Goal: Transaction & Acquisition: Purchase product/service

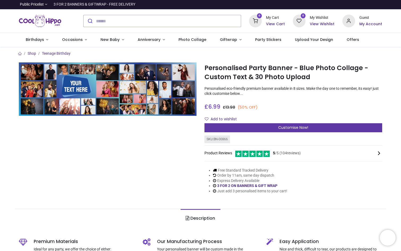
click at [235, 125] on div "Customise Now!" at bounding box center [294, 127] width 178 height 9
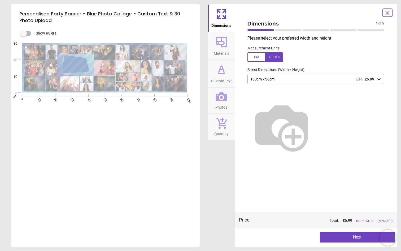
click at [268, 80] on div "100cm x 30cm £14 £6.99" at bounding box center [313, 79] width 127 height 5
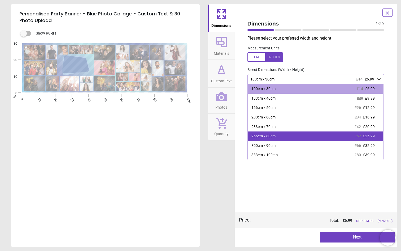
click at [269, 134] on div "266cm x 80cm" at bounding box center [264, 136] width 24 height 5
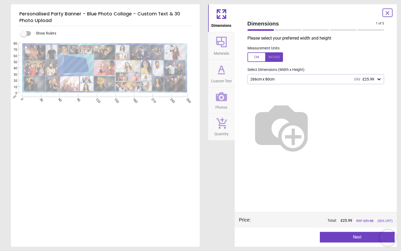
click at [224, 54] on span "Materials" at bounding box center [221, 52] width 15 height 8
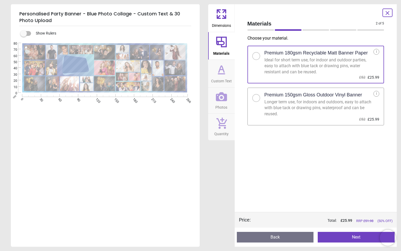
click at [376, 51] on div "i" at bounding box center [377, 52] width 6 height 6
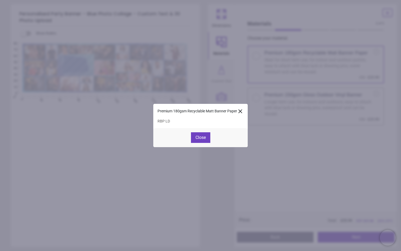
click at [241, 112] on icon at bounding box center [240, 111] width 6 height 6
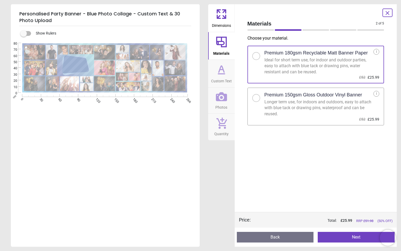
click at [257, 96] on div at bounding box center [256, 97] width 3 height 3
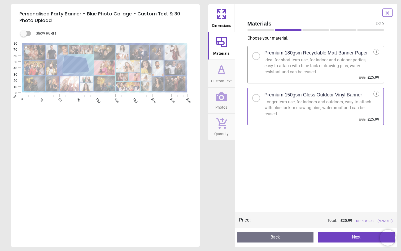
click at [257, 57] on div at bounding box center [256, 55] width 3 height 3
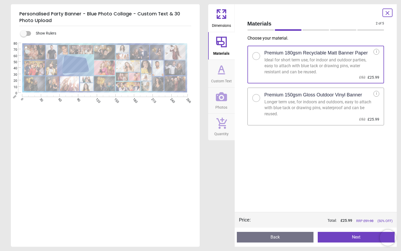
click at [256, 98] on div at bounding box center [256, 97] width 3 height 3
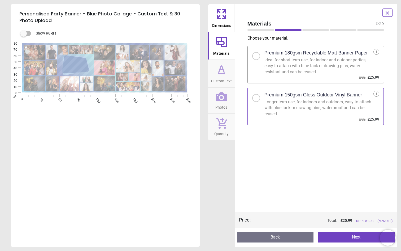
click at [228, 78] on span "Custom Text" at bounding box center [221, 80] width 21 height 8
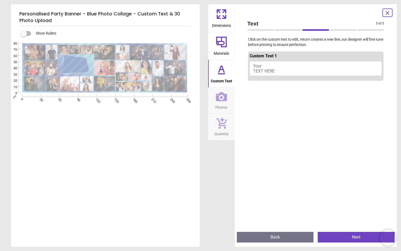
click at [263, 65] on button "Your TEXT HERE" at bounding box center [316, 68] width 133 height 15
type textarea "*"
click at [278, 67] on button "[PERSON_NAME] turns thirty" at bounding box center [316, 67] width 133 height 13
type textarea "*"
type textarea "**********"
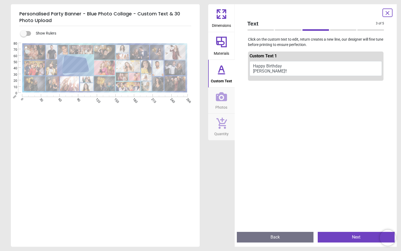
click at [222, 103] on span "Photos" at bounding box center [222, 106] width 12 height 8
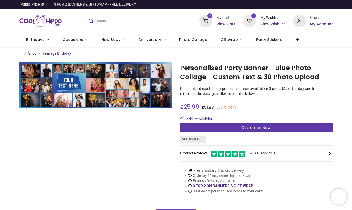
click at [232, 126] on div "Customise Now!" at bounding box center [256, 127] width 153 height 9
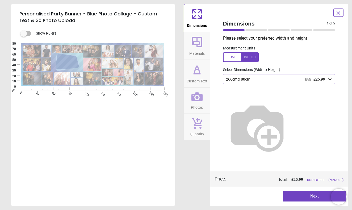
click at [199, 37] on icon at bounding box center [196, 42] width 11 height 11
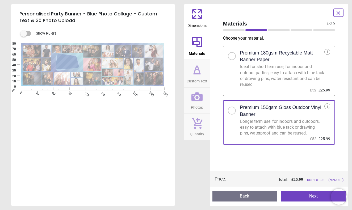
click at [296, 195] on button "Next" at bounding box center [313, 196] width 65 height 11
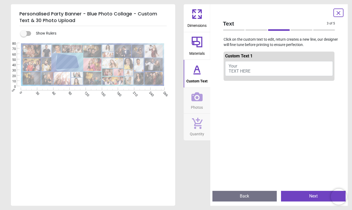
click at [257, 70] on button "Your TEXT HERE" at bounding box center [279, 68] width 108 height 15
type textarea "**********"
click at [305, 195] on button "Next" at bounding box center [313, 196] width 65 height 11
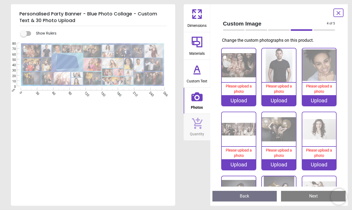
click at [243, 101] on div "Upload" at bounding box center [238, 100] width 34 height 11
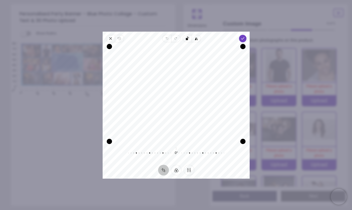
drag, startPoint x: 182, startPoint y: 85, endPoint x: 180, endPoint y: 125, distance: 40.1
click at [180, 125] on div "Recenter" at bounding box center [176, 93] width 138 height 95
click at [173, 154] on div at bounding box center [173, 152] width 102 height 15
click at [165, 39] on icon "button" at bounding box center [167, 38] width 4 height 4
drag, startPoint x: 109, startPoint y: 141, endPoint x: 106, endPoint y: 150, distance: 9.3
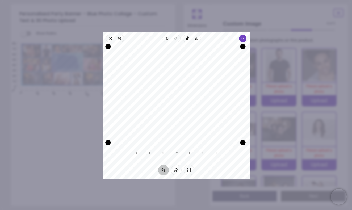
click at [106, 150] on div "Recenter 0° Reset" at bounding box center [175, 103] width 147 height 122
click at [177, 94] on icon "button" at bounding box center [176, 94] width 6 height 6
click at [165, 40] on icon "button" at bounding box center [167, 38] width 4 height 4
click at [177, 170] on button "Filter" at bounding box center [175, 170] width 11 height 11
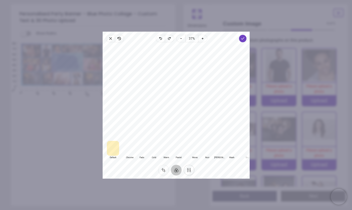
click at [189, 171] on button "Finetune" at bounding box center [188, 170] width 11 height 11
click at [174, 170] on button "Filter" at bounding box center [175, 170] width 11 height 11
click at [162, 170] on button "Crop" at bounding box center [163, 170] width 11 height 11
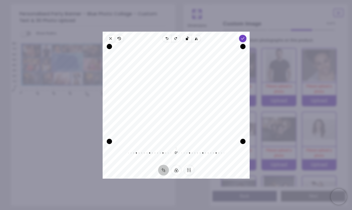
drag, startPoint x: 192, startPoint y: 85, endPoint x: 193, endPoint y: 45, distance: 40.1
click at [193, 46] on div "Recenter" at bounding box center [176, 93] width 138 height 95
click at [166, 39] on icon "button" at bounding box center [167, 39] width 2 height 2
click at [243, 39] on icon "button" at bounding box center [242, 38] width 4 height 4
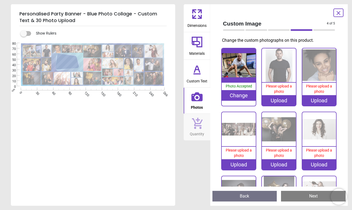
click at [277, 100] on div "Upload" at bounding box center [279, 100] width 34 height 11
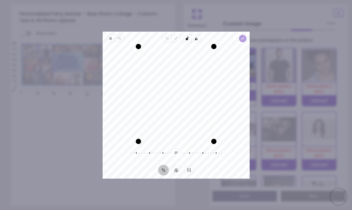
click at [240, 38] on icon "button" at bounding box center [242, 38] width 4 height 4
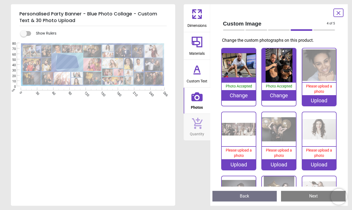
click at [314, 101] on div "Upload" at bounding box center [319, 100] width 34 height 11
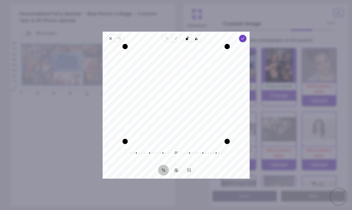
drag, startPoint x: 193, startPoint y: 115, endPoint x: 202, endPoint y: 97, distance: 20.3
click at [202, 97] on div "Recenter" at bounding box center [176, 93] width 138 height 95
drag, startPoint x: 228, startPoint y: 141, endPoint x: 215, endPoint y: 131, distance: 16.1
click at [215, 131] on div "Drag corner br" at bounding box center [214, 129] width 5 height 5
drag, startPoint x: 214, startPoint y: 47, endPoint x: 234, endPoint y: 72, distance: 32.0
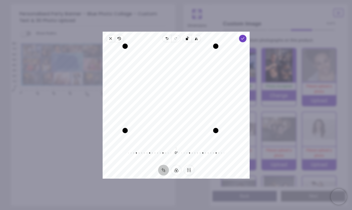
click at [234, 72] on div "Recenter" at bounding box center [176, 93] width 138 height 95
drag, startPoint x: 185, startPoint y: 89, endPoint x: 184, endPoint y: 79, distance: 10.6
click at [184, 79] on div "Recenter" at bounding box center [176, 93] width 138 height 95
click at [244, 36] on icon "button" at bounding box center [242, 38] width 4 height 4
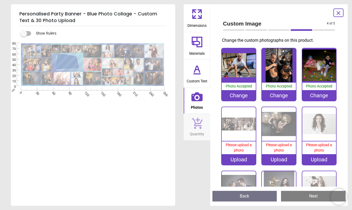
click at [233, 159] on div "Upload" at bounding box center [238, 159] width 34 height 11
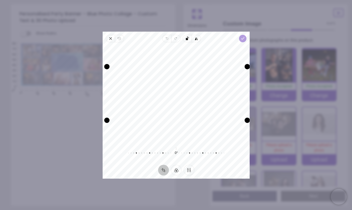
drag, startPoint x: 245, startPoint y: 68, endPoint x: 244, endPoint y: 39, distance: 29.0
click at [244, 39] on div "Close Revert Undo Redo Rotate left Flip horizontal Done Crop Filter Finetune Re…" at bounding box center [175, 105] width 147 height 147
click at [108, 39] on span "Close" at bounding box center [110, 38] width 9 height 7
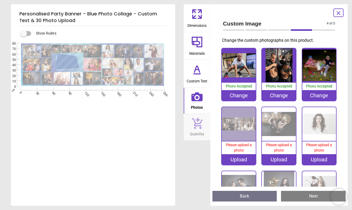
click at [245, 156] on div "Upload" at bounding box center [238, 159] width 34 height 11
